Goal: Task Accomplishment & Management: Manage account settings

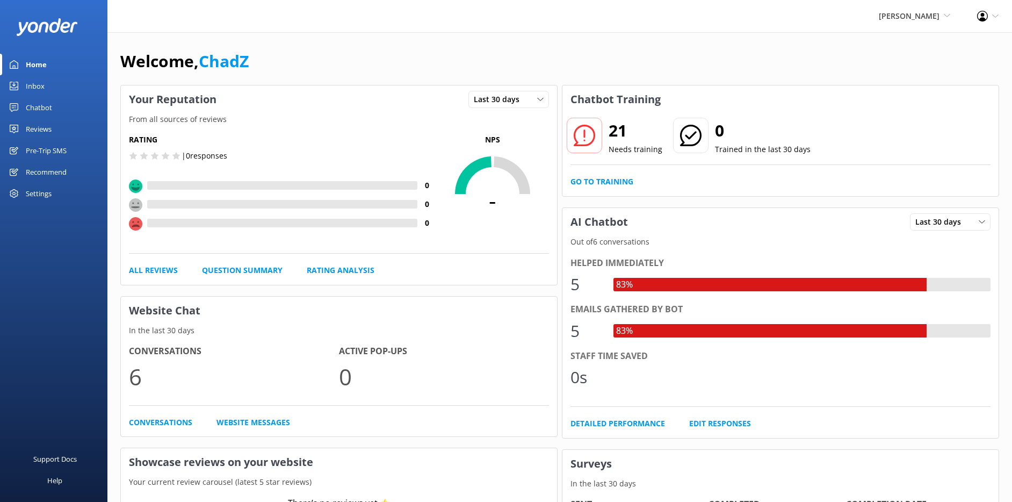
click at [36, 82] on div "Inbox" at bounding box center [35, 85] width 19 height 21
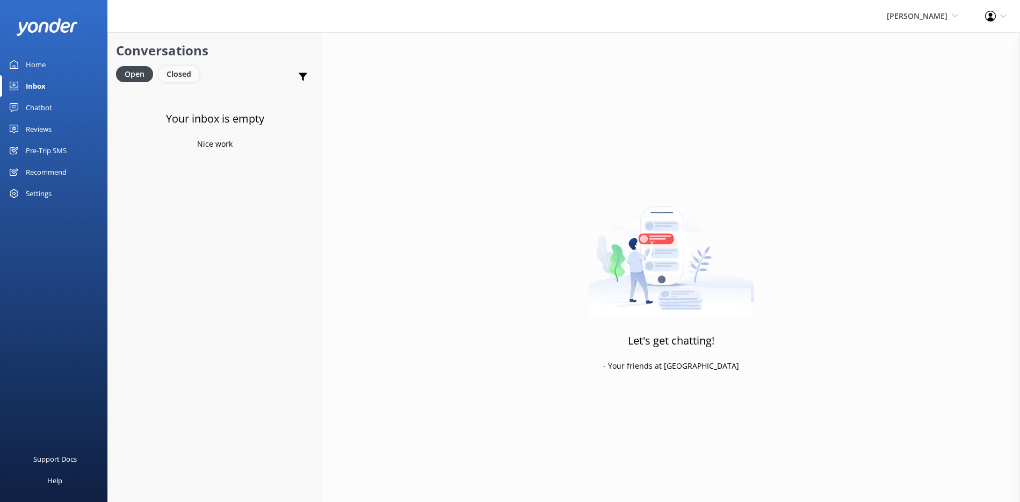
click at [187, 73] on div "Closed" at bounding box center [178, 74] width 41 height 16
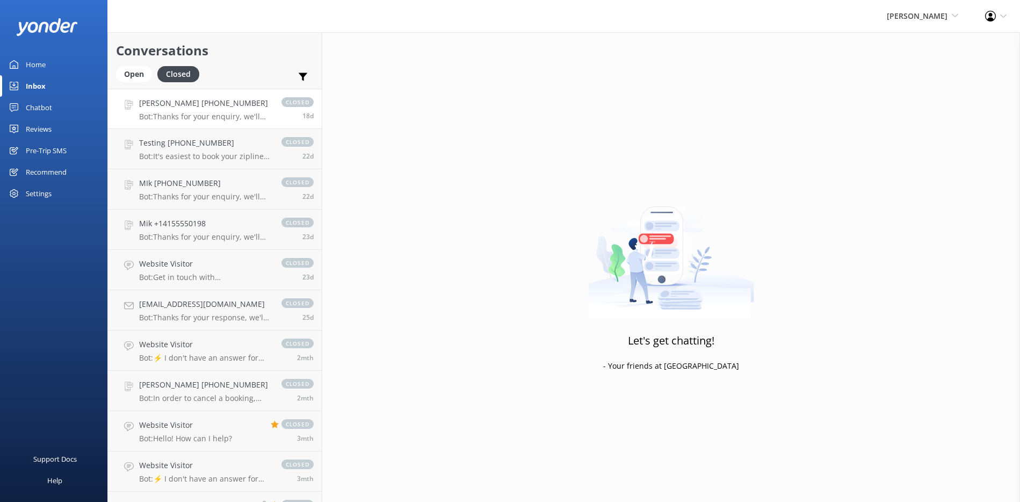
click at [222, 110] on div "[PERSON_NAME] [PHONE_NUMBER] Bot: Thanks for your enquiry, we'll get back to yo…" at bounding box center [205, 108] width 132 height 23
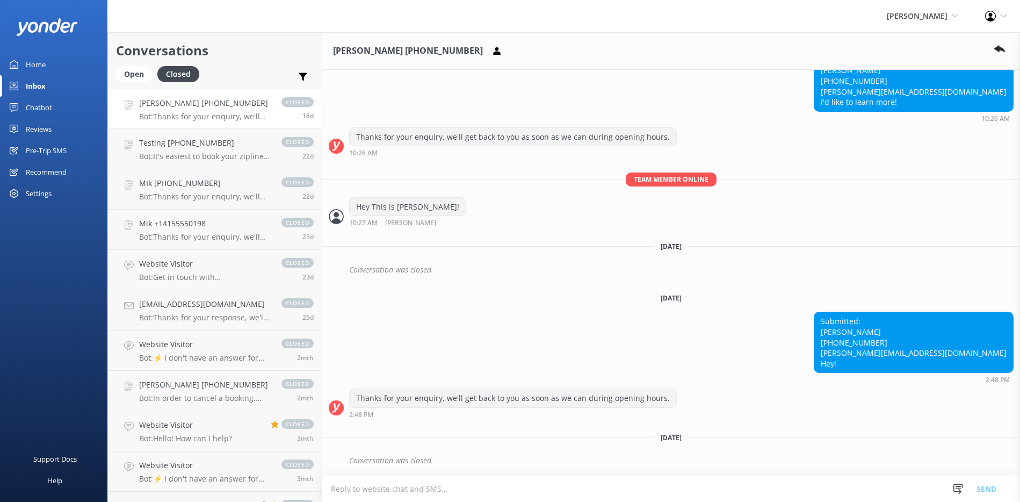
scroll to position [1146, 0]
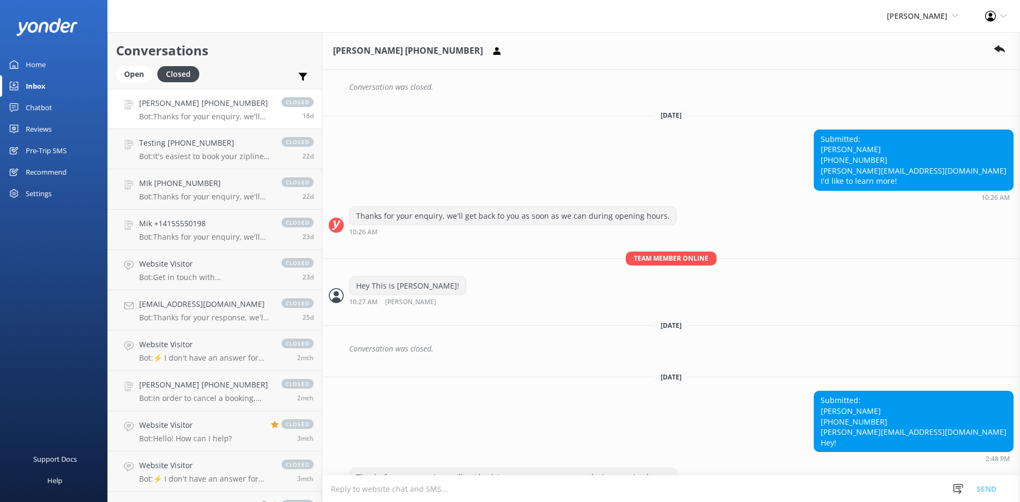
click at [950, 196] on div "10:26 AM" at bounding box center [914, 197] width 200 height 8
